Goal: Navigation & Orientation: Find specific page/section

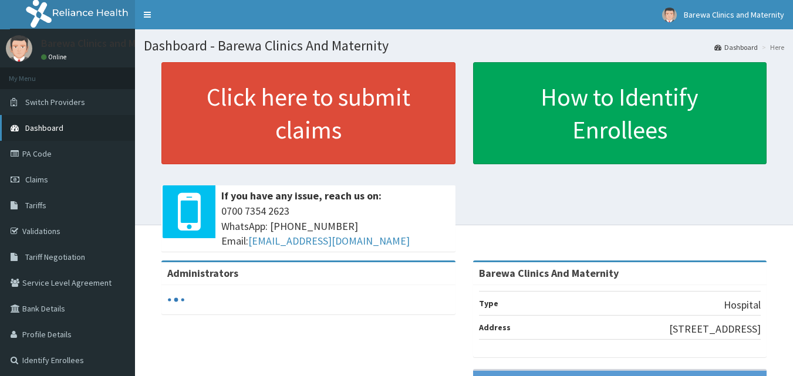
click at [47, 127] on span "Dashboard" at bounding box center [44, 128] width 38 height 11
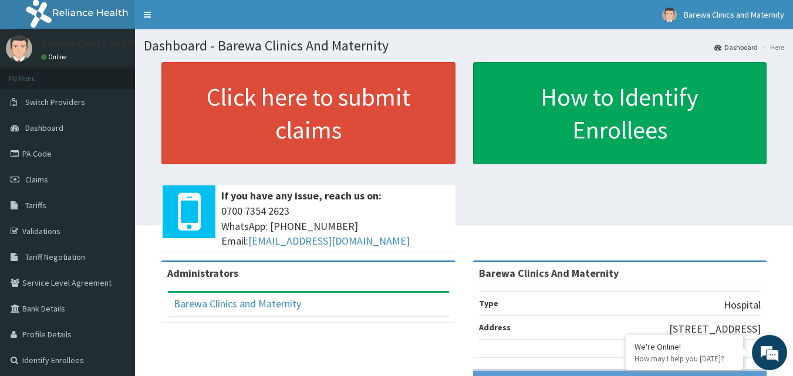
click at [47, 127] on span "Dashboard" at bounding box center [44, 128] width 38 height 11
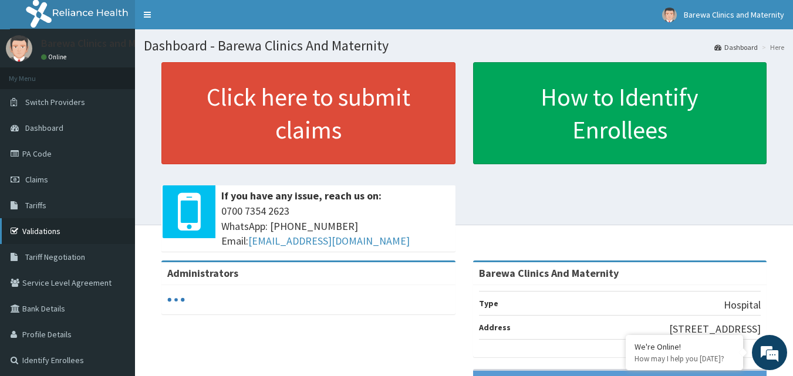
click at [48, 227] on link "Validations" at bounding box center [67, 231] width 135 height 26
